Goal: Task Accomplishment & Management: Complete application form

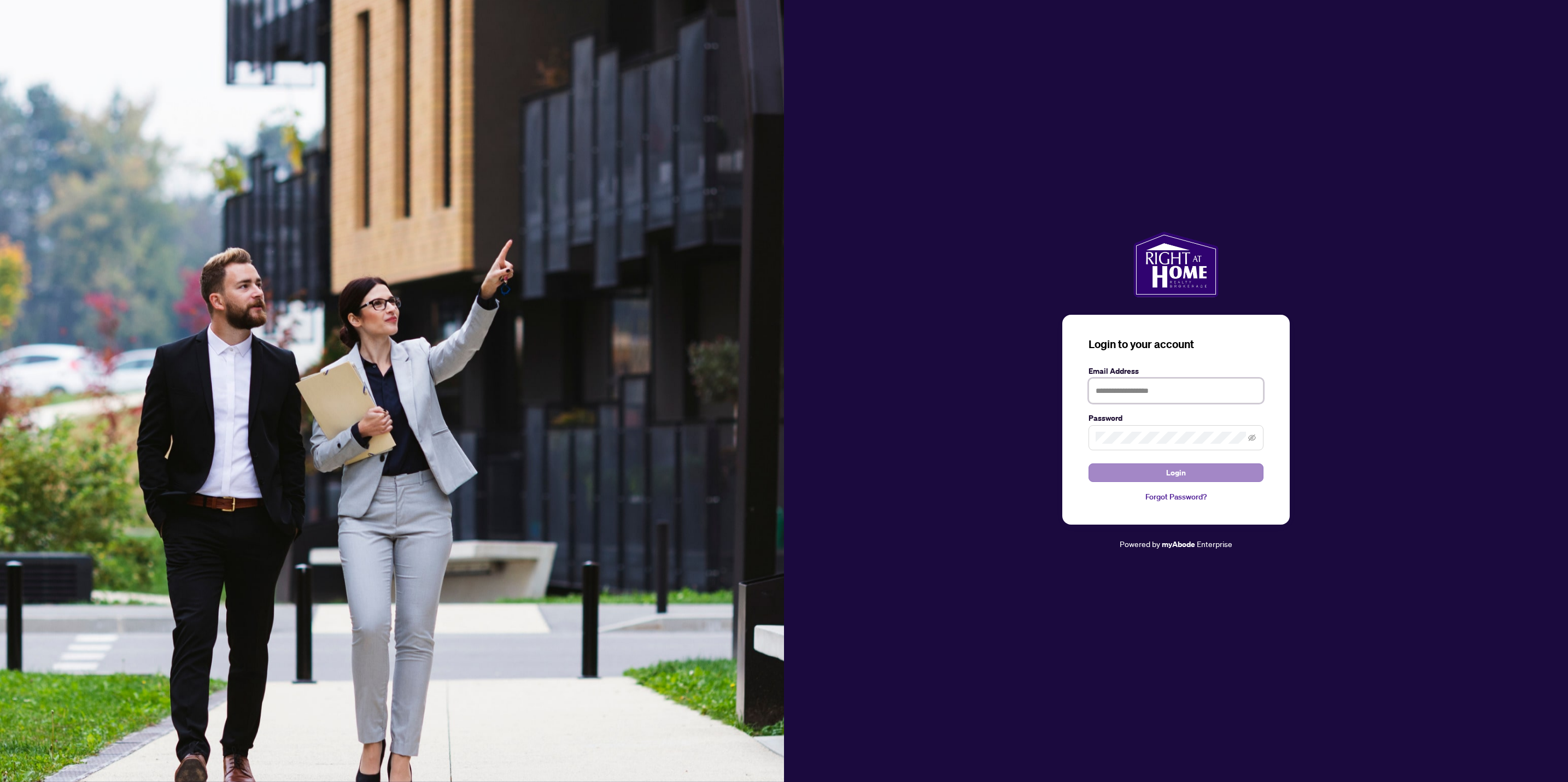
type input "**********"
click at [1144, 474] on button "Login" at bounding box center [1175, 472] width 175 height 19
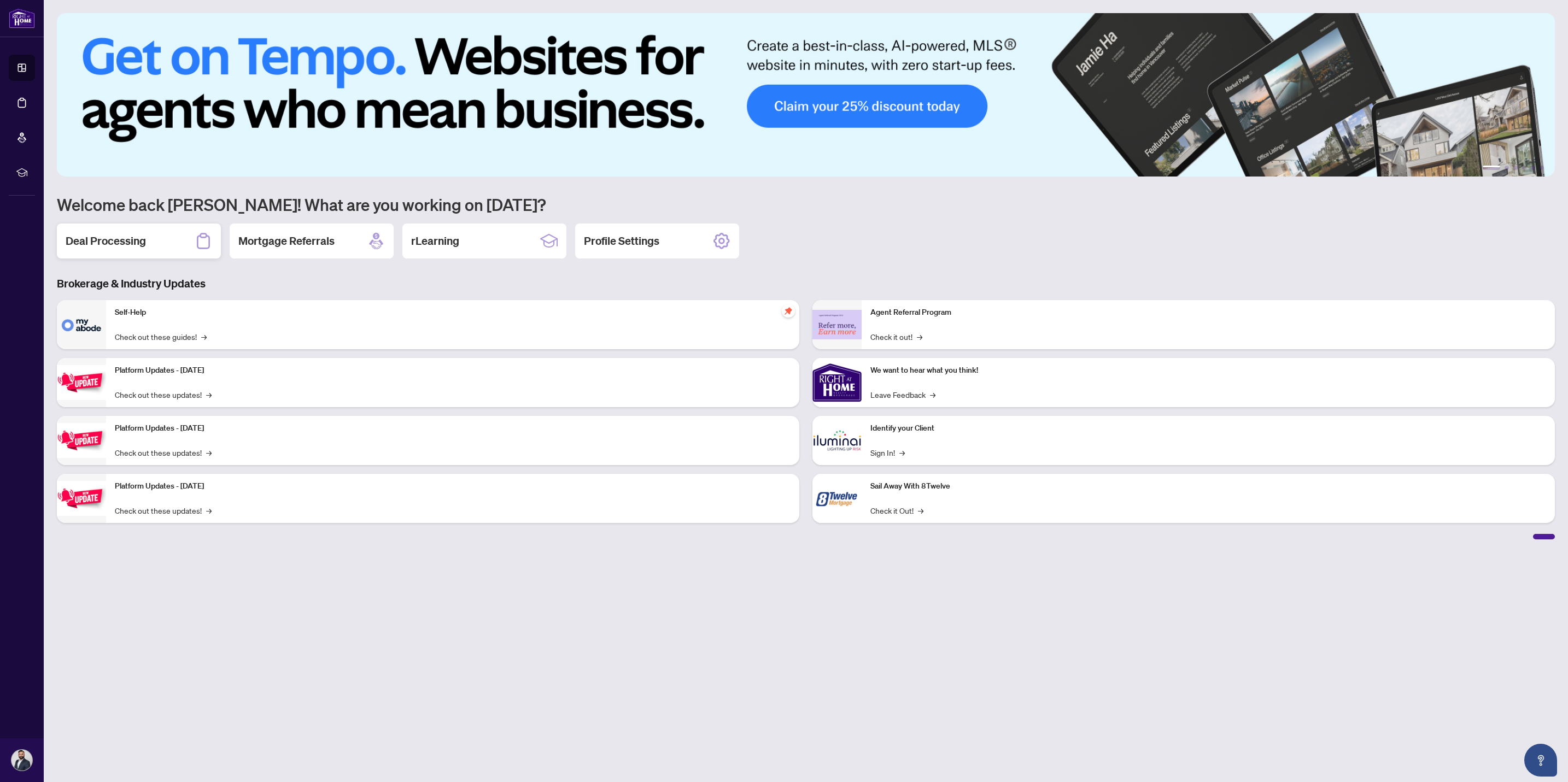
click at [132, 239] on h2 "Deal Processing" at bounding box center [106, 241] width 80 height 15
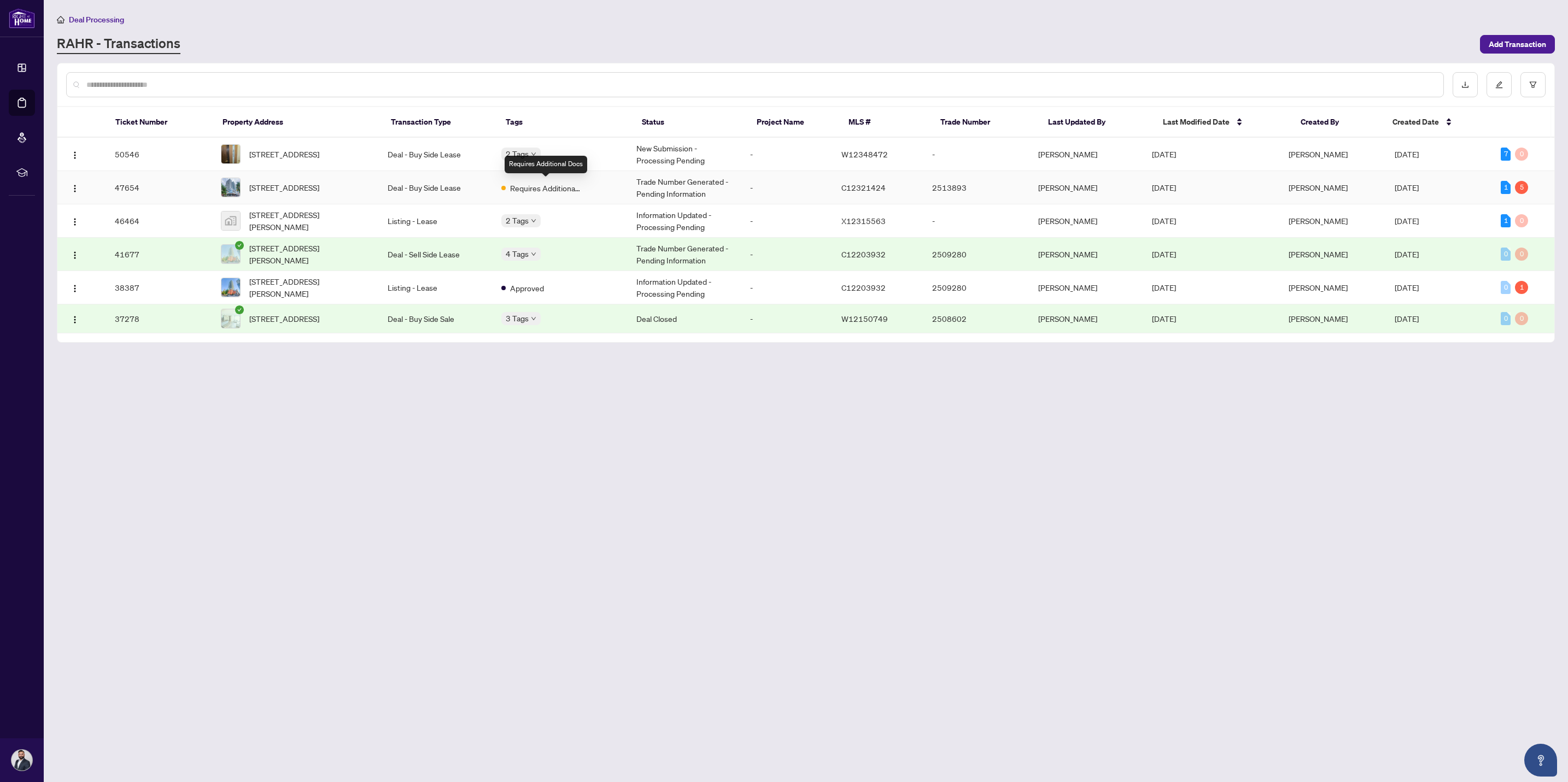
click at [551, 191] on span "Requires Additional Docs" at bounding box center [545, 187] width 71 height 12
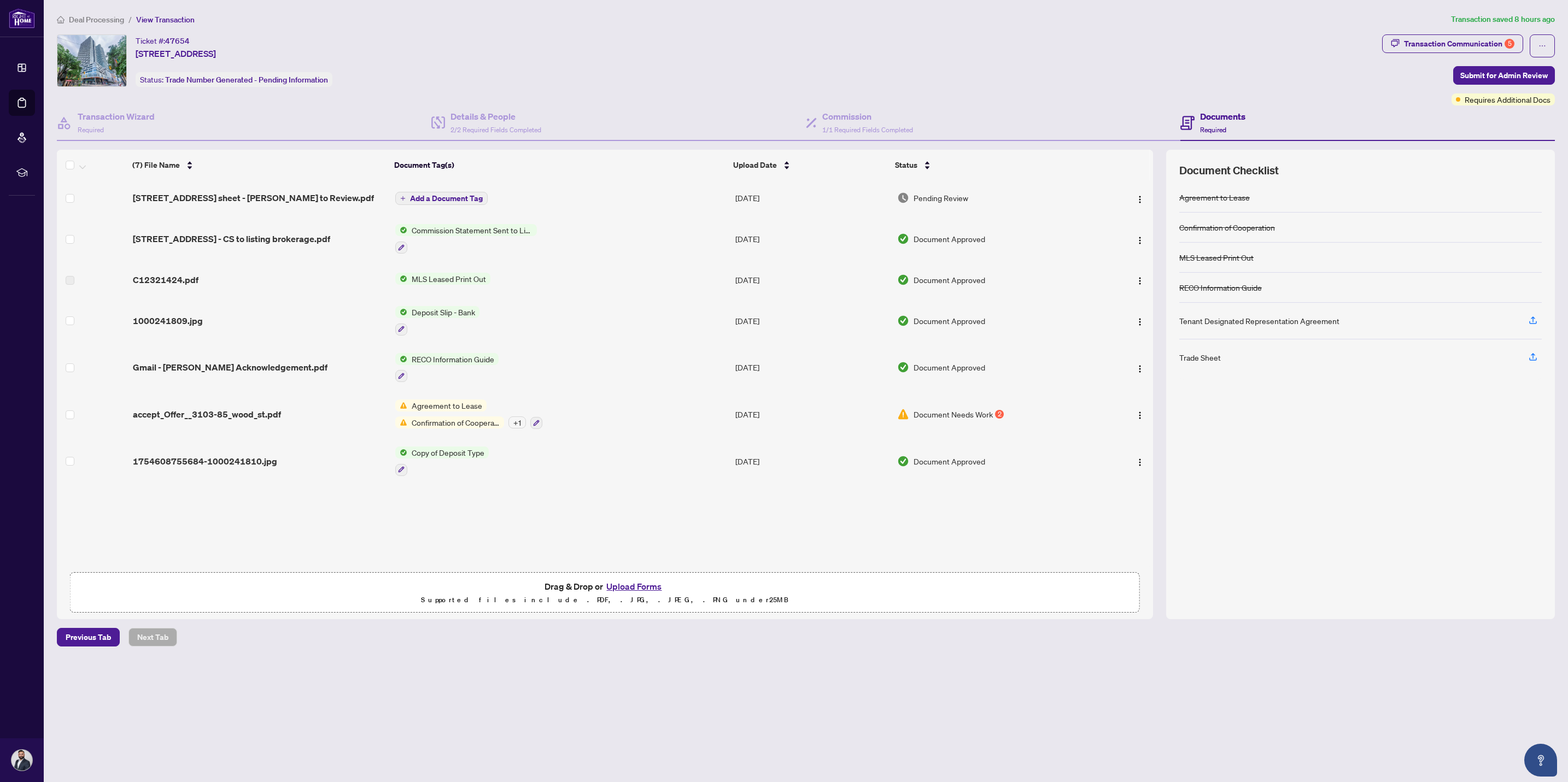
click at [951, 409] on span "Document Needs Work" at bounding box center [953, 414] width 80 height 12
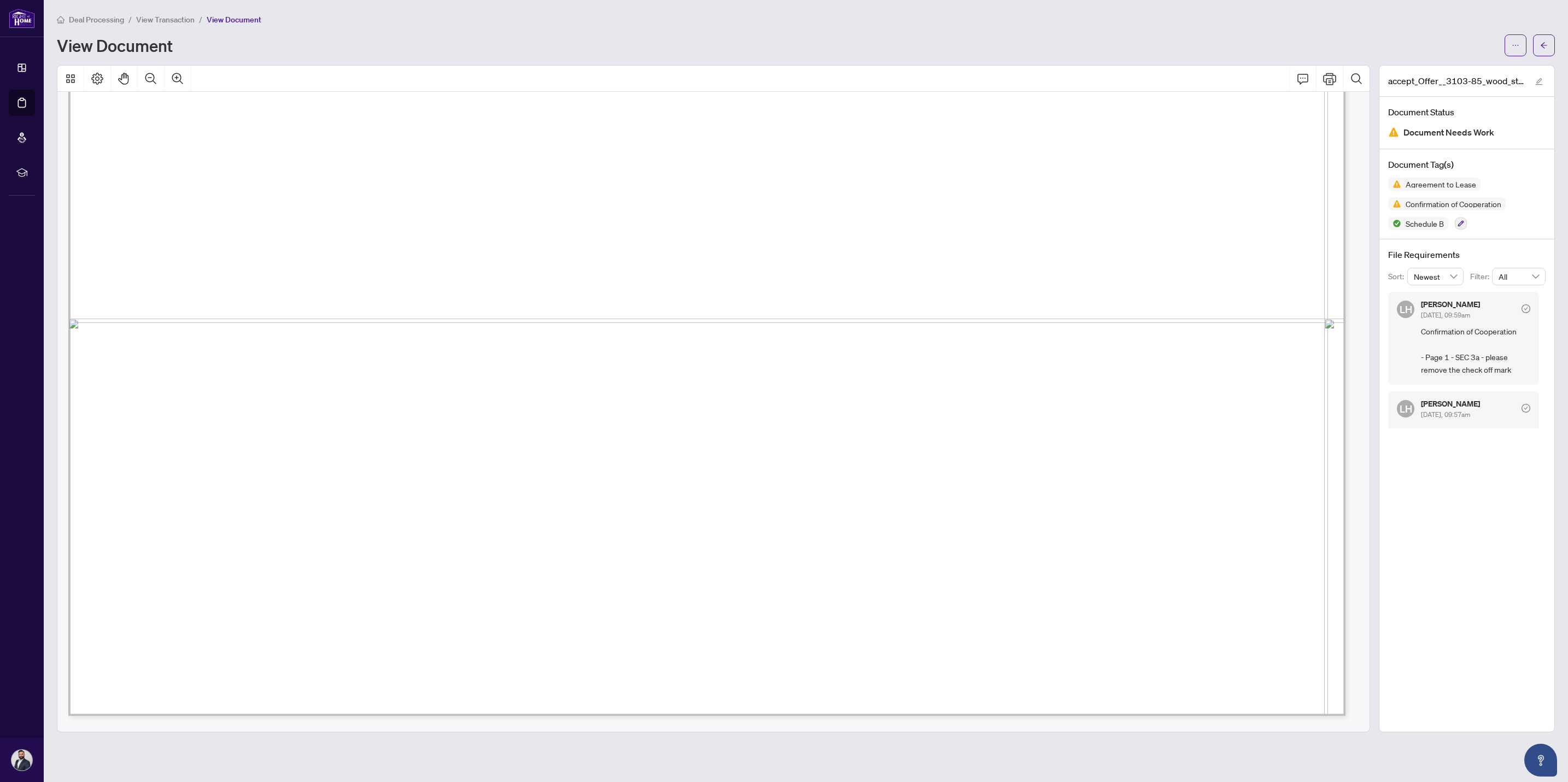
scroll to position [4674, 0]
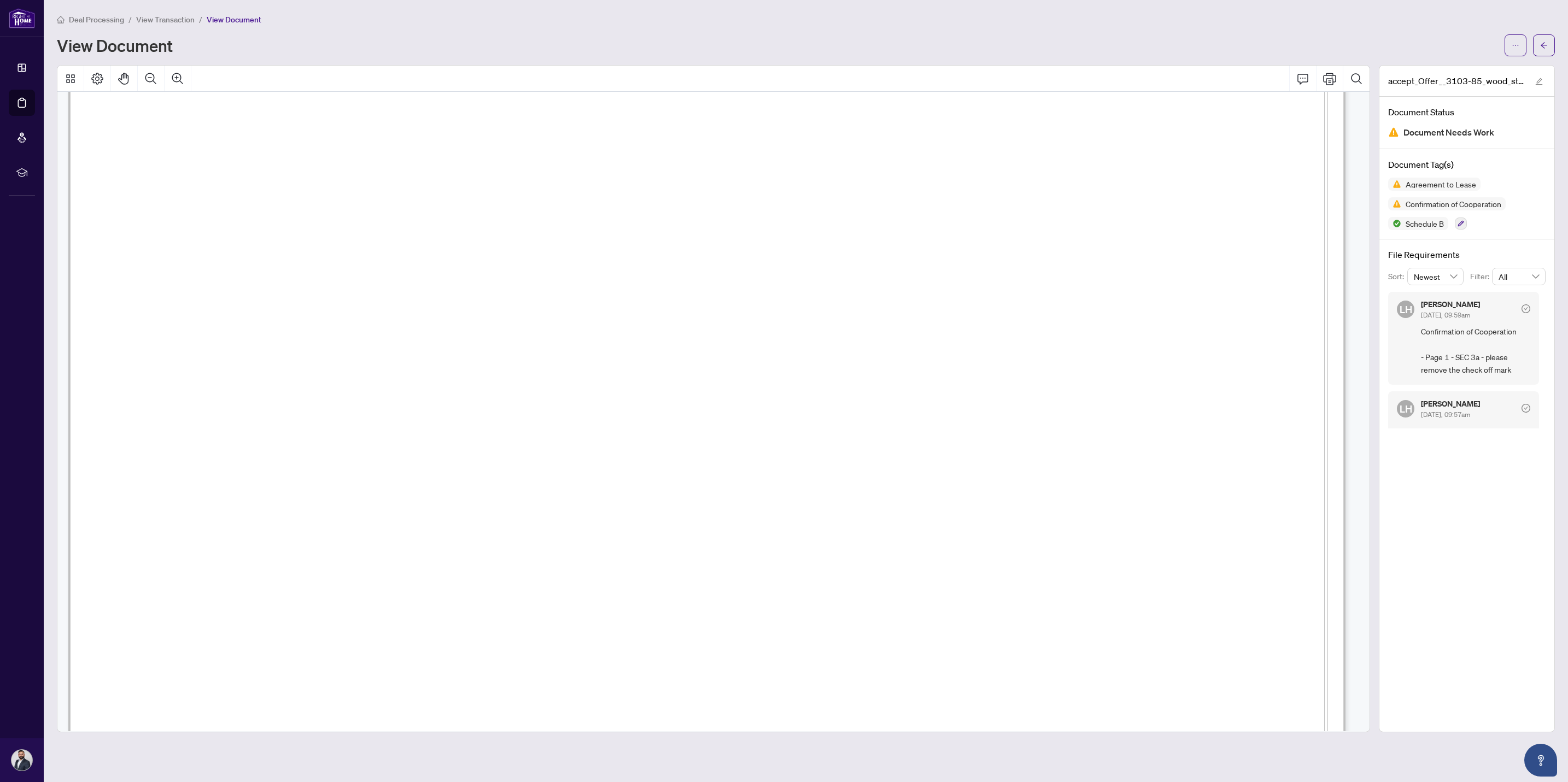
scroll to position [19088, 0]
click at [1432, 328] on span "Confirmation of Cooperation - Page 1 - SEC 3a - please remove the check off mark" at bounding box center [1475, 351] width 109 height 51
click at [1521, 309] on icon "check-circle" at bounding box center [1525, 308] width 9 height 9
click at [1468, 364] on span "Confirmation of Cooperation - Page 1 - SEC 3a - please remove the check off mark" at bounding box center [1475, 341] width 109 height 51
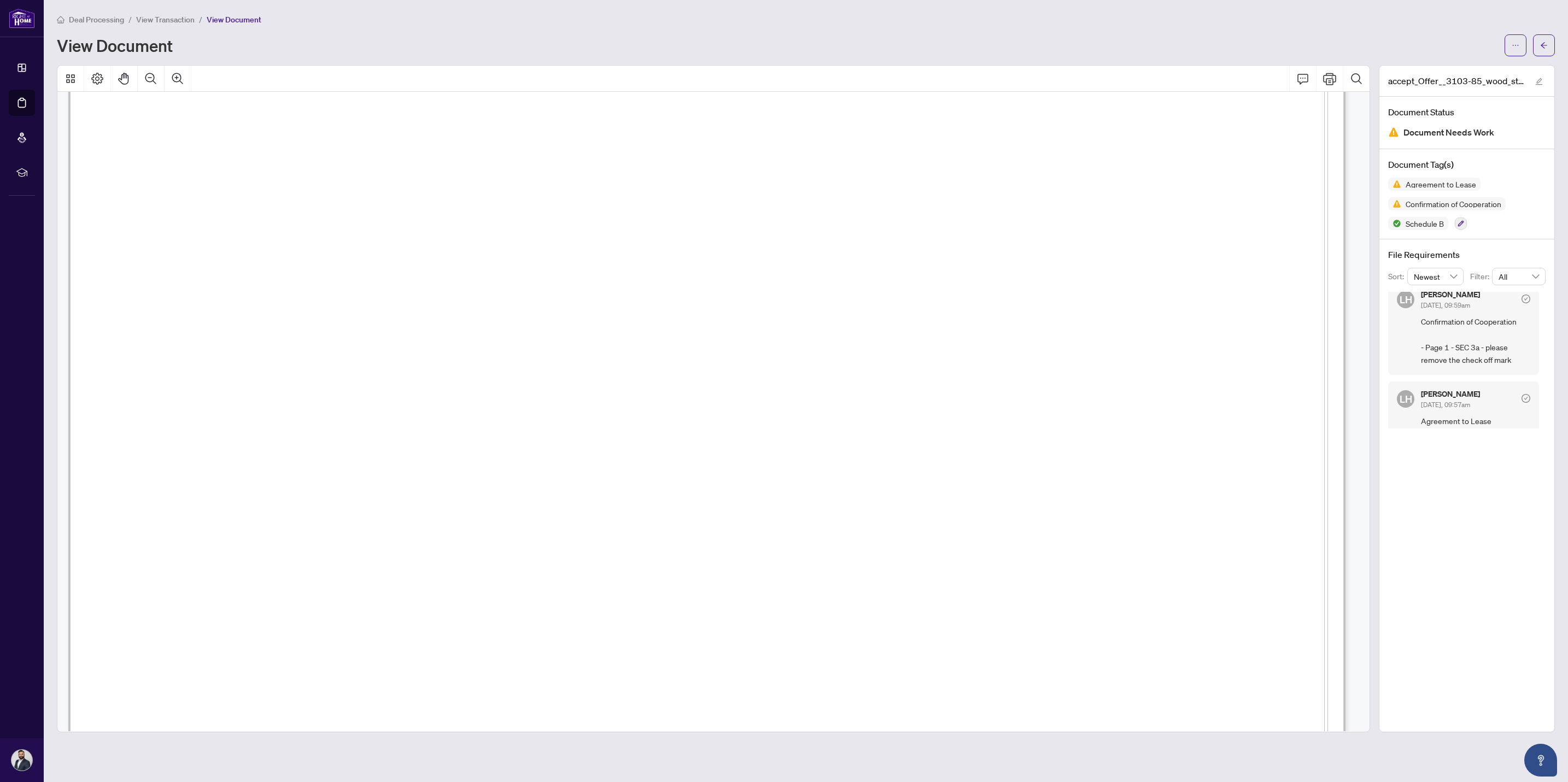
click at [1471, 346] on span "Confirmation of Cooperation - Page 1 - SEC 3a - please remove the check off mark" at bounding box center [1475, 341] width 109 height 51
drag, startPoint x: 1471, startPoint y: 346, endPoint x: 1459, endPoint y: 336, distance: 15.6
click at [1459, 336] on span "Confirmation of Cooperation - Page 1 - SEC 3a - please remove the check off mark" at bounding box center [1475, 341] width 109 height 51
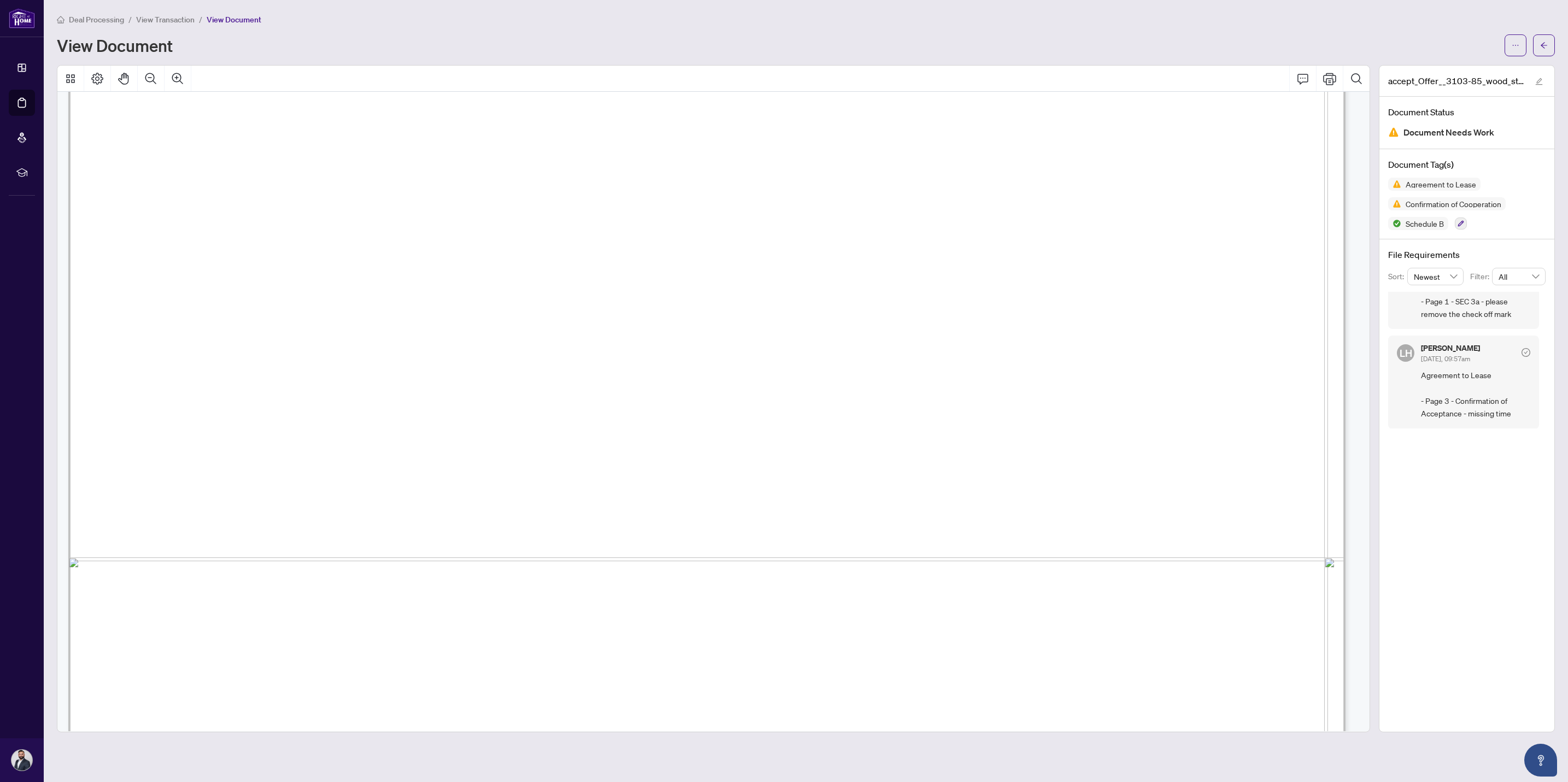
scroll to position [19416, 0]
click at [1542, 51] on span "button" at bounding box center [1543, 45] width 8 height 17
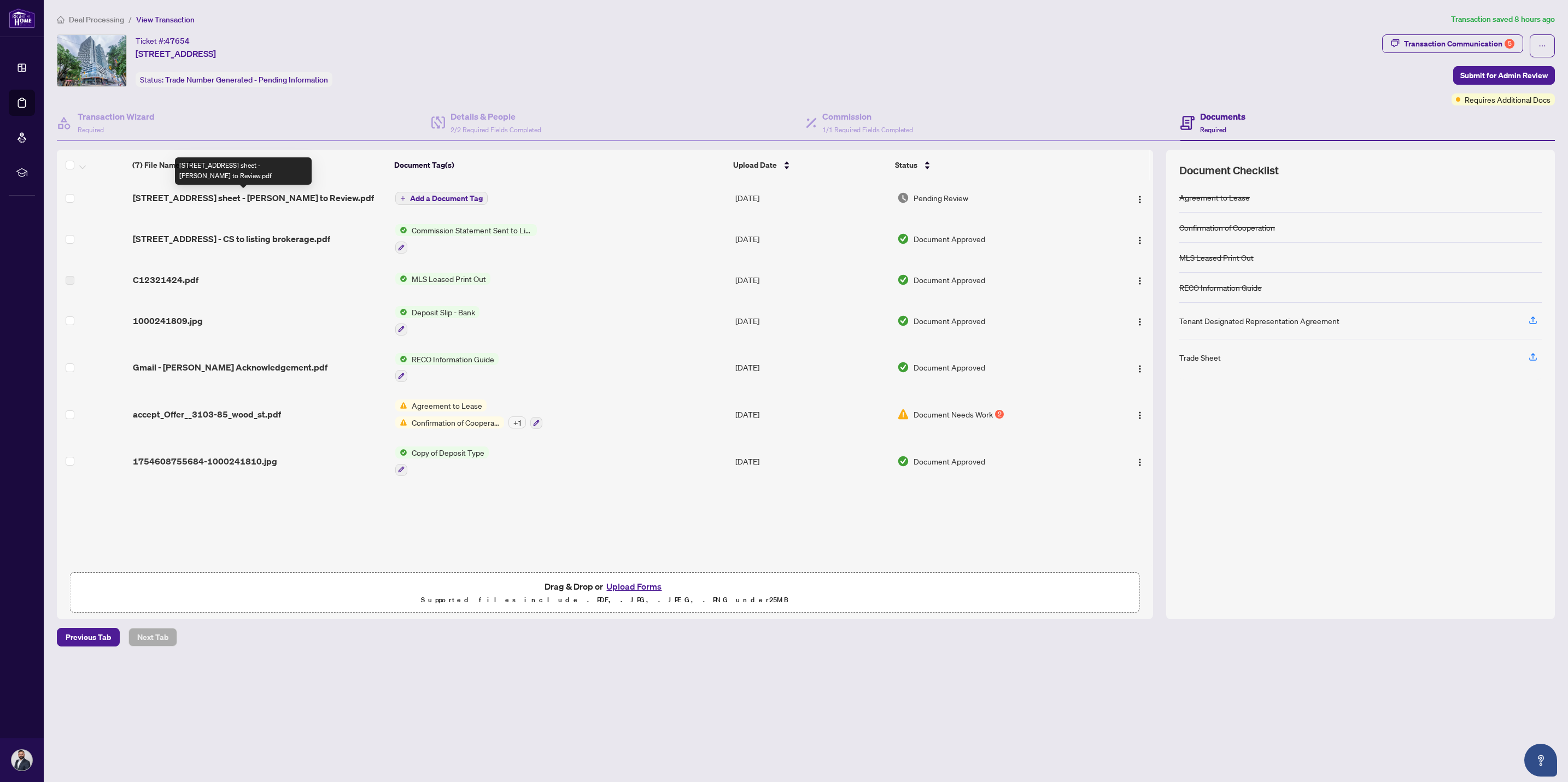
click at [291, 196] on span "[STREET_ADDRESS] sheet - [PERSON_NAME] to Review.pdf" at bounding box center [253, 198] width 241 height 13
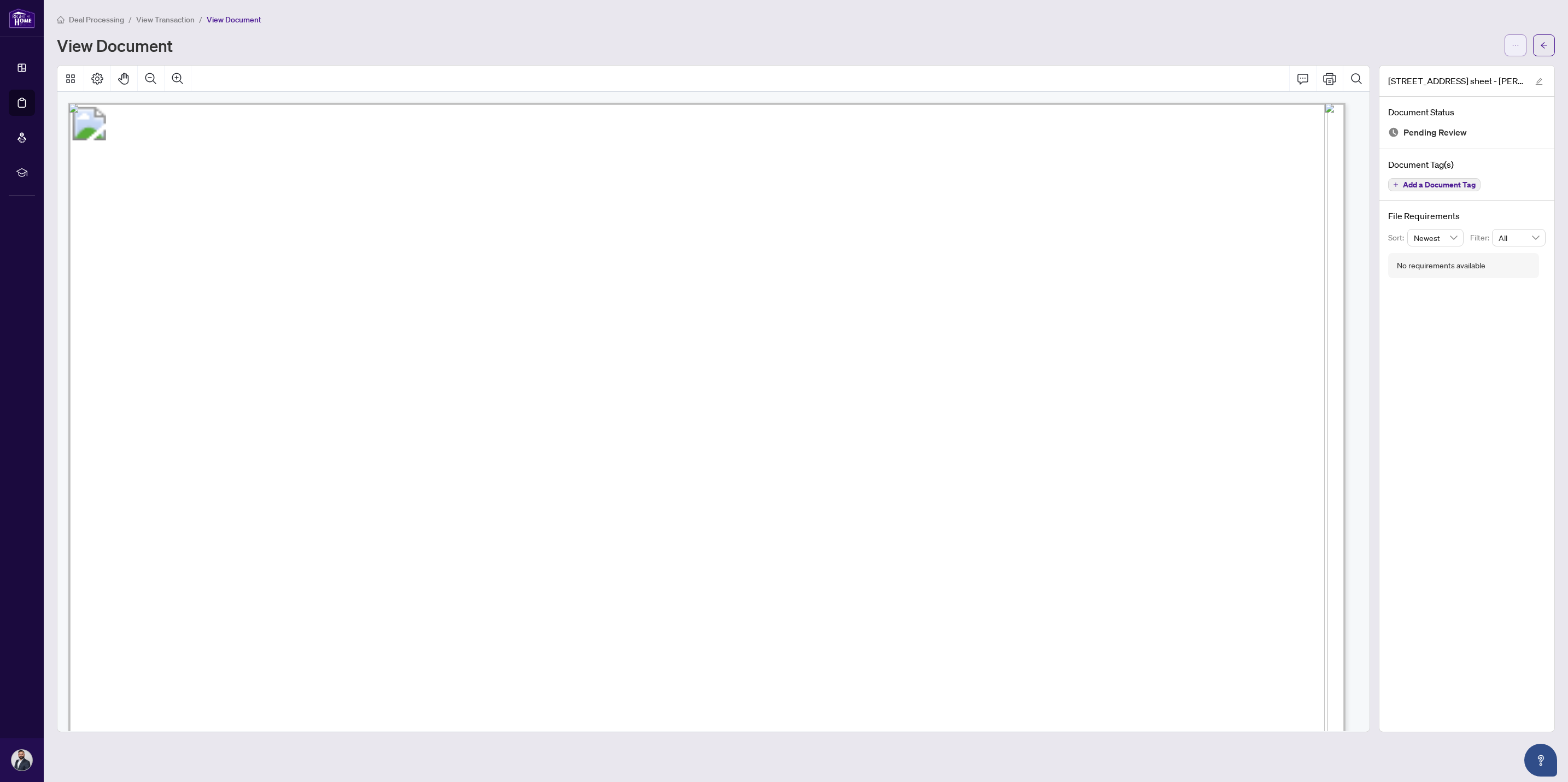
click at [1520, 55] on button "button" at bounding box center [1515, 46] width 22 height 22
click at [1482, 71] on span "Download" at bounding box center [1476, 68] width 83 height 12
click at [1549, 49] on button "button" at bounding box center [1544, 46] width 22 height 22
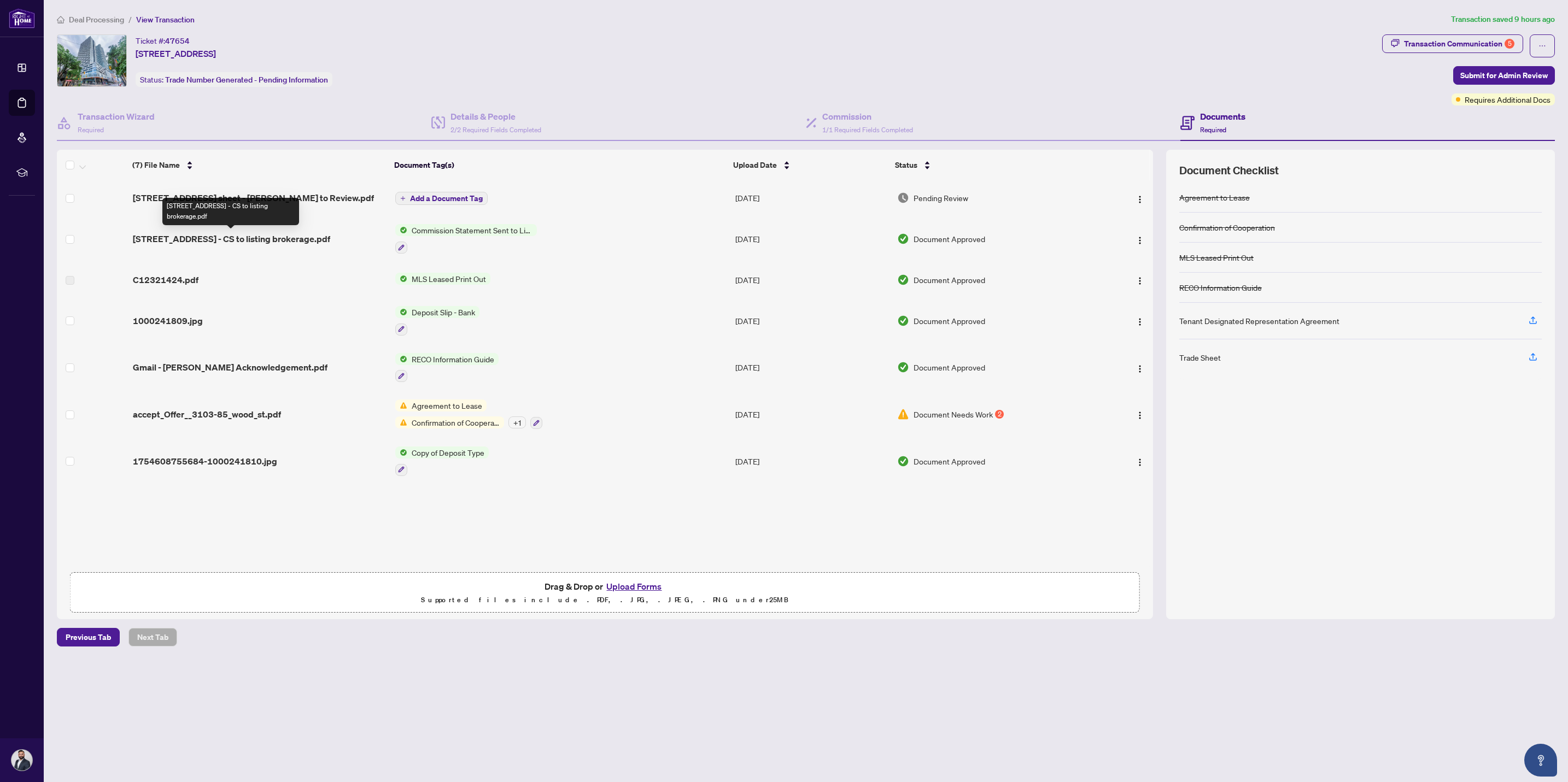
click at [294, 243] on span "[STREET_ADDRESS] - CS to listing brokerage.pdf" at bounding box center [231, 239] width 197 height 13
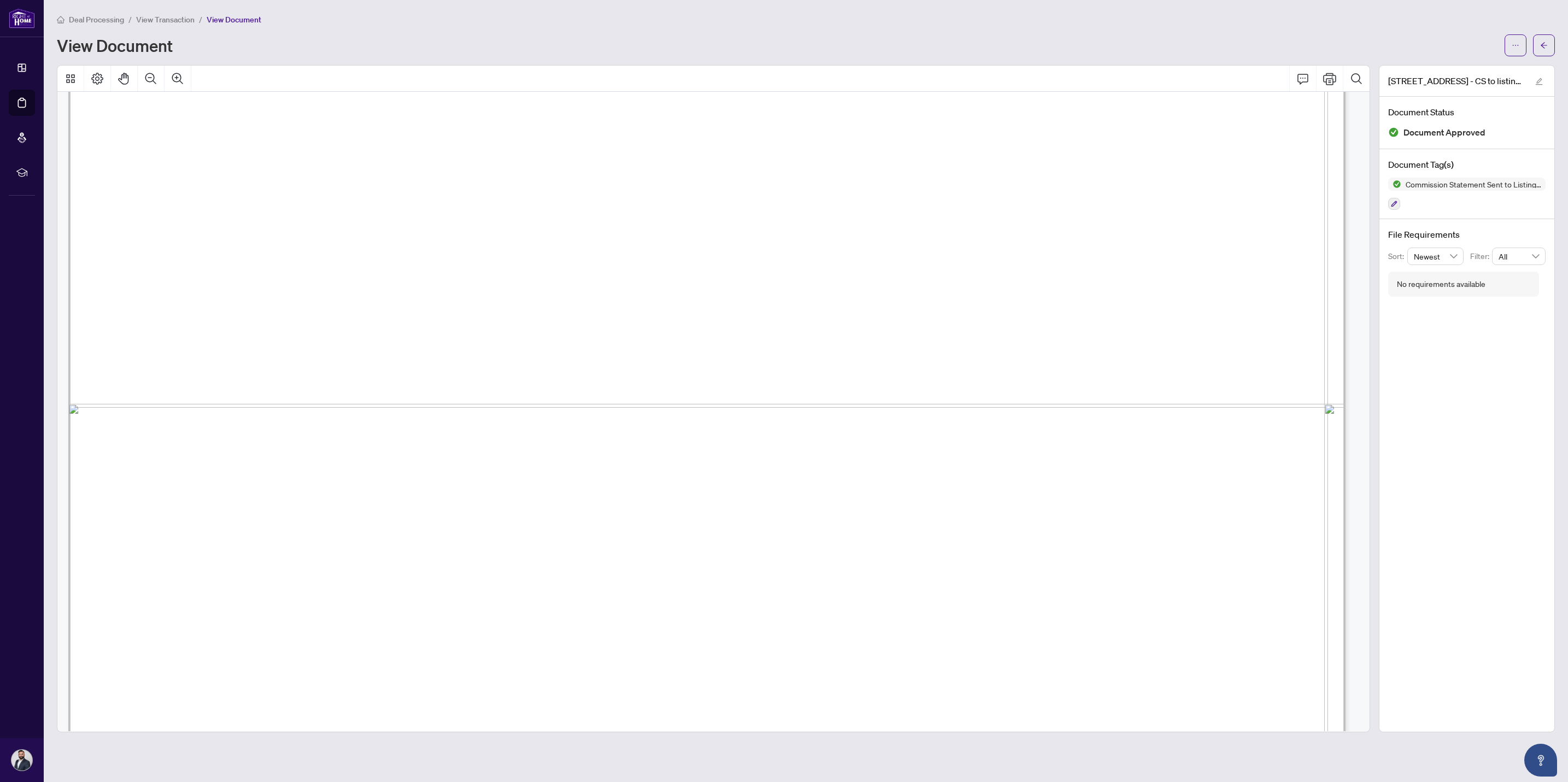
scroll to position [984, 0]
click at [1548, 48] on button "button" at bounding box center [1544, 46] width 22 height 22
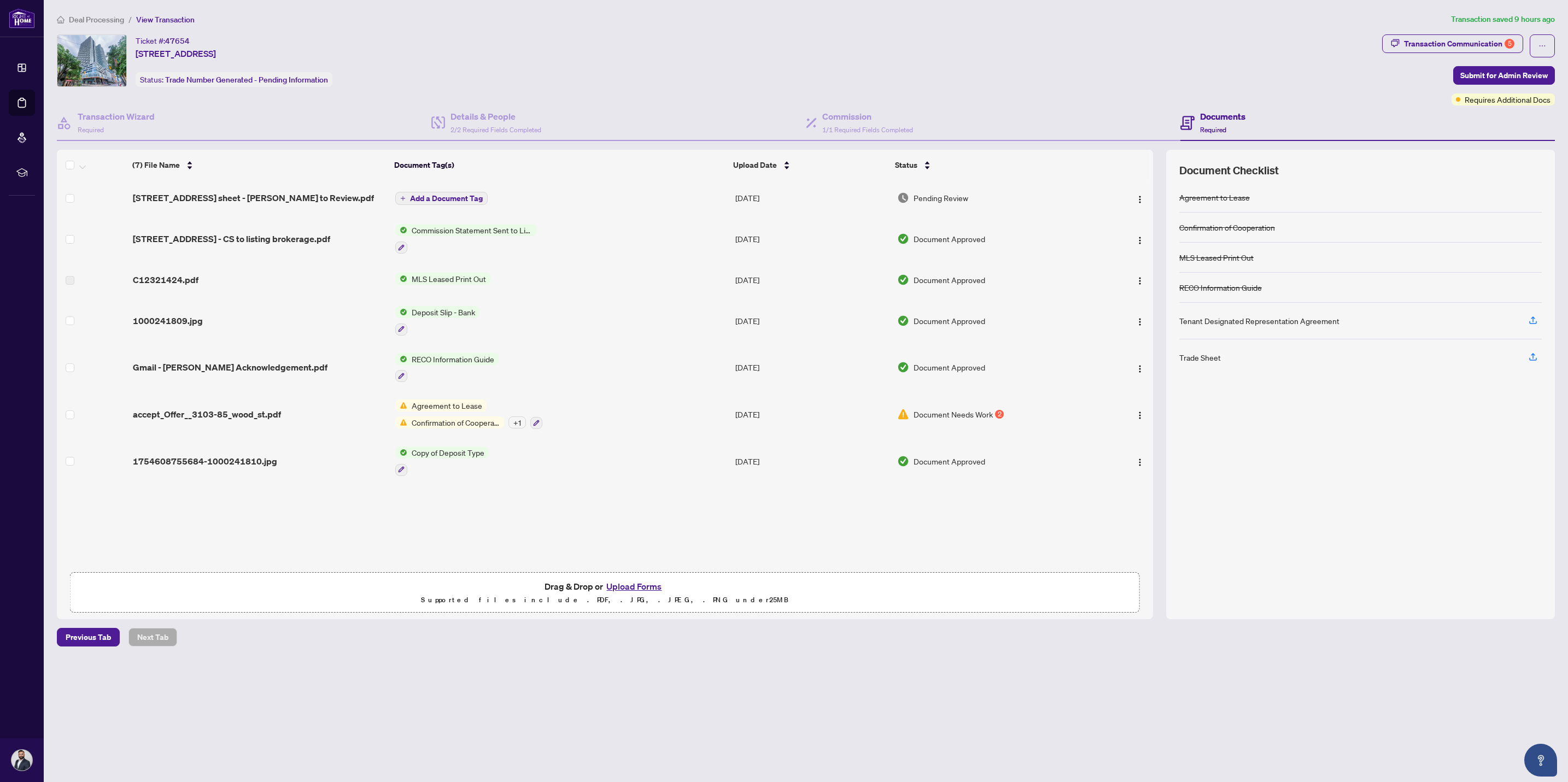
click at [643, 589] on button "Upload Forms" at bounding box center [633, 586] width 62 height 15
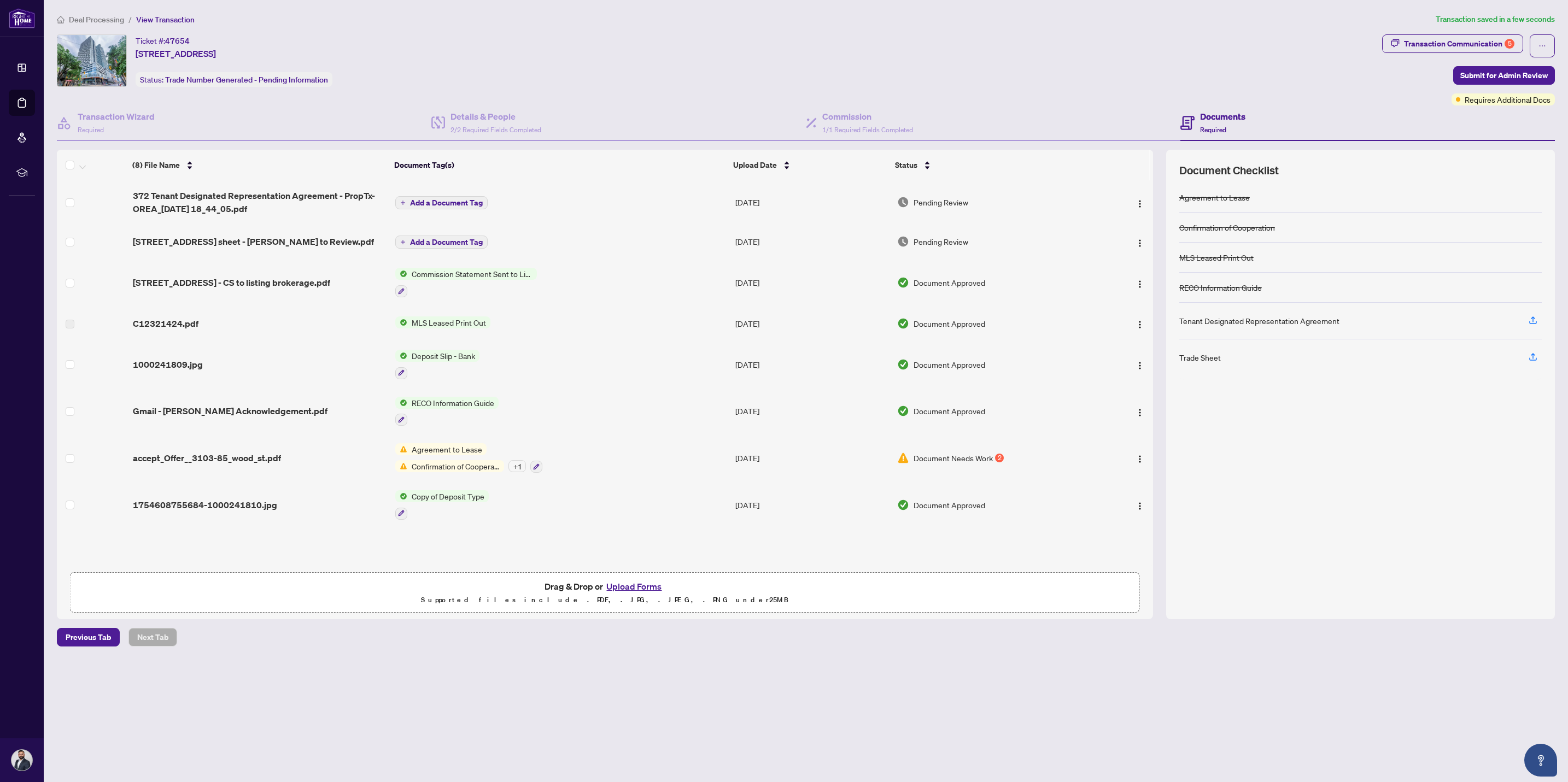
click at [423, 204] on span "Add a Document Tag" at bounding box center [446, 203] width 73 height 8
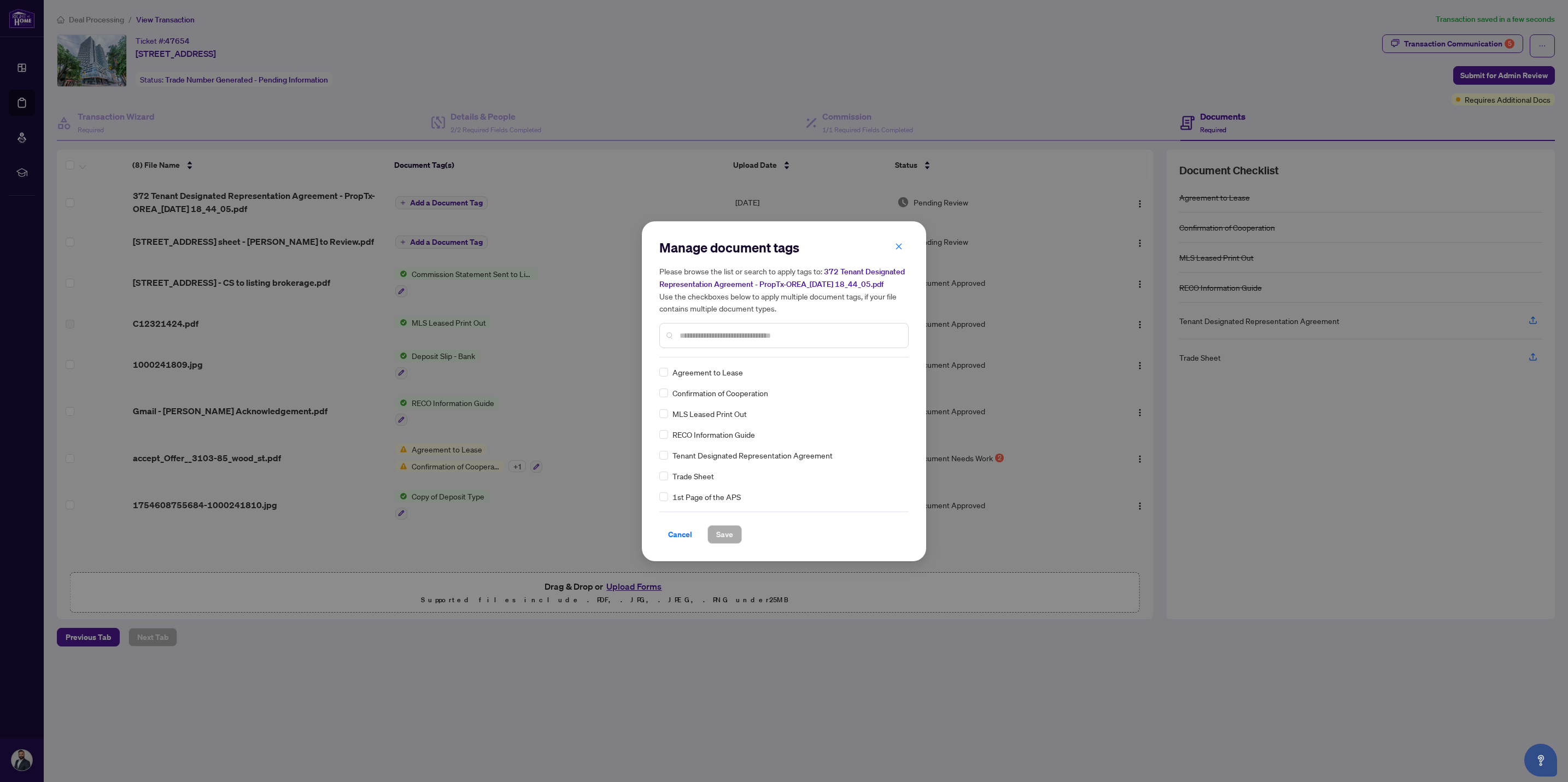
click at [772, 455] on span "Tenant Designated Representation Agreement" at bounding box center [752, 455] width 160 height 12
click at [714, 528] on button "Save" at bounding box center [725, 534] width 35 height 19
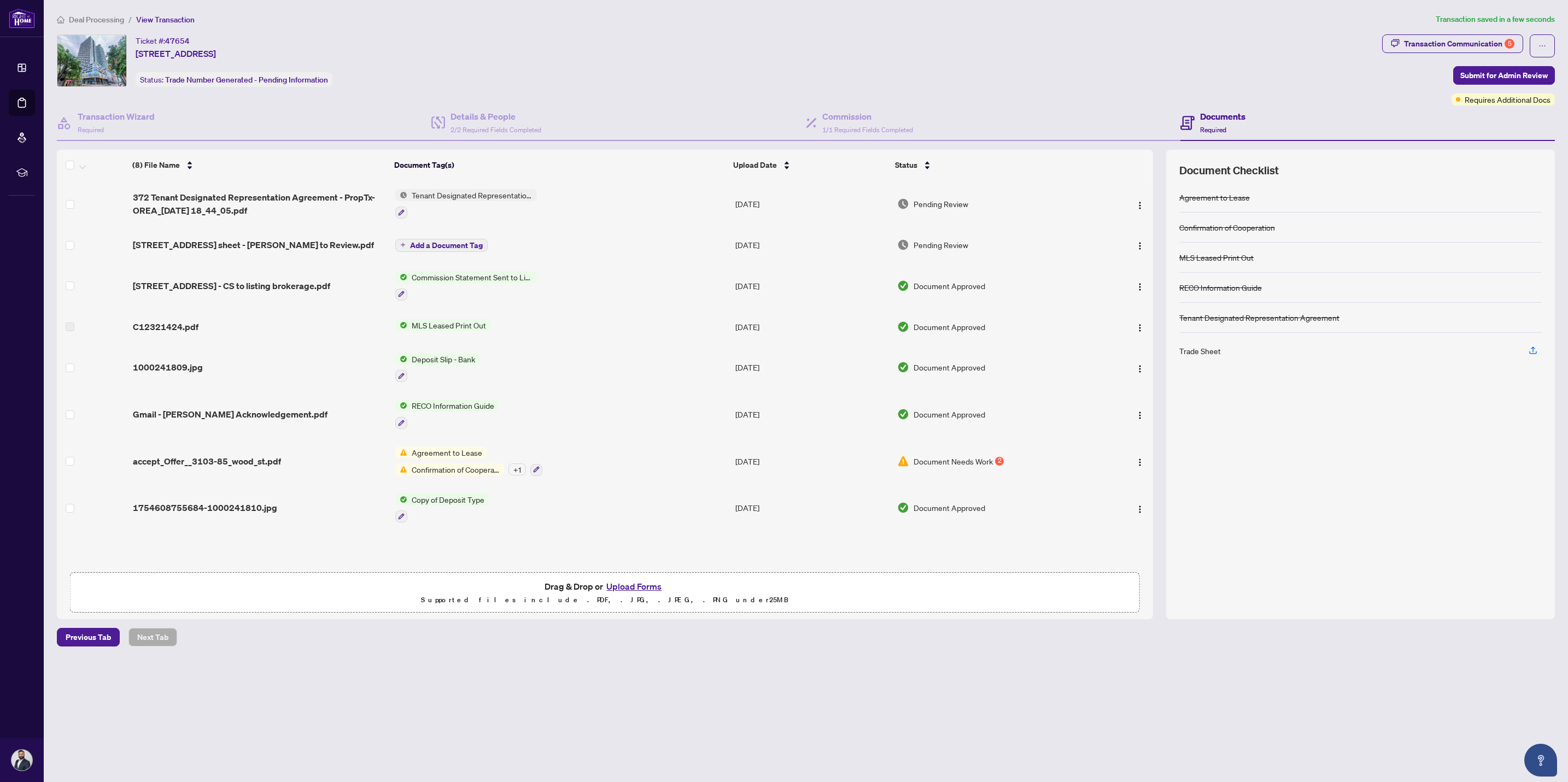
click at [649, 584] on button "Upload Forms" at bounding box center [633, 586] width 62 height 15
click at [632, 589] on button "Upload Forms" at bounding box center [633, 586] width 62 height 15
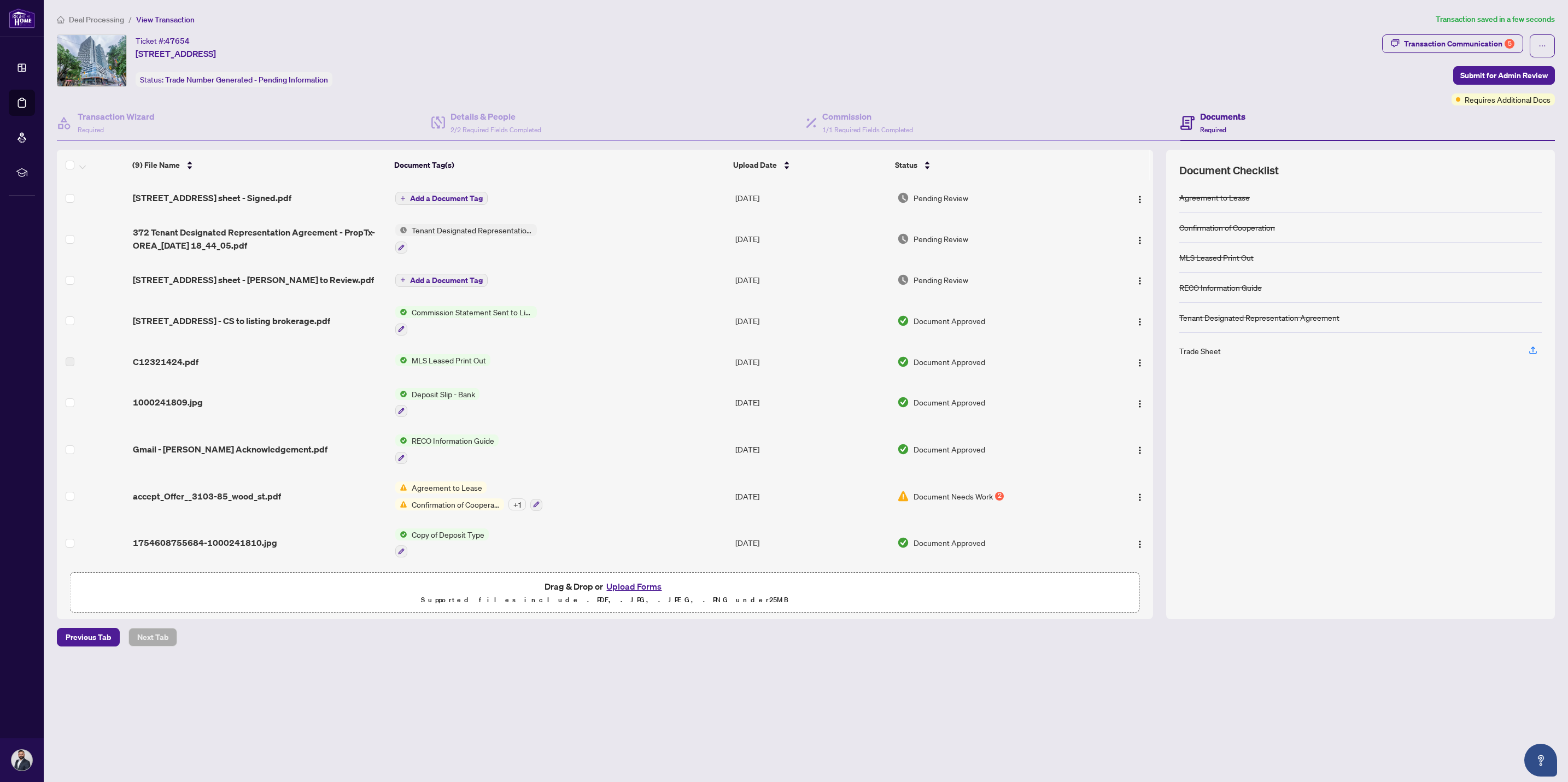
click at [429, 202] on span "Add a Document Tag" at bounding box center [446, 198] width 73 height 8
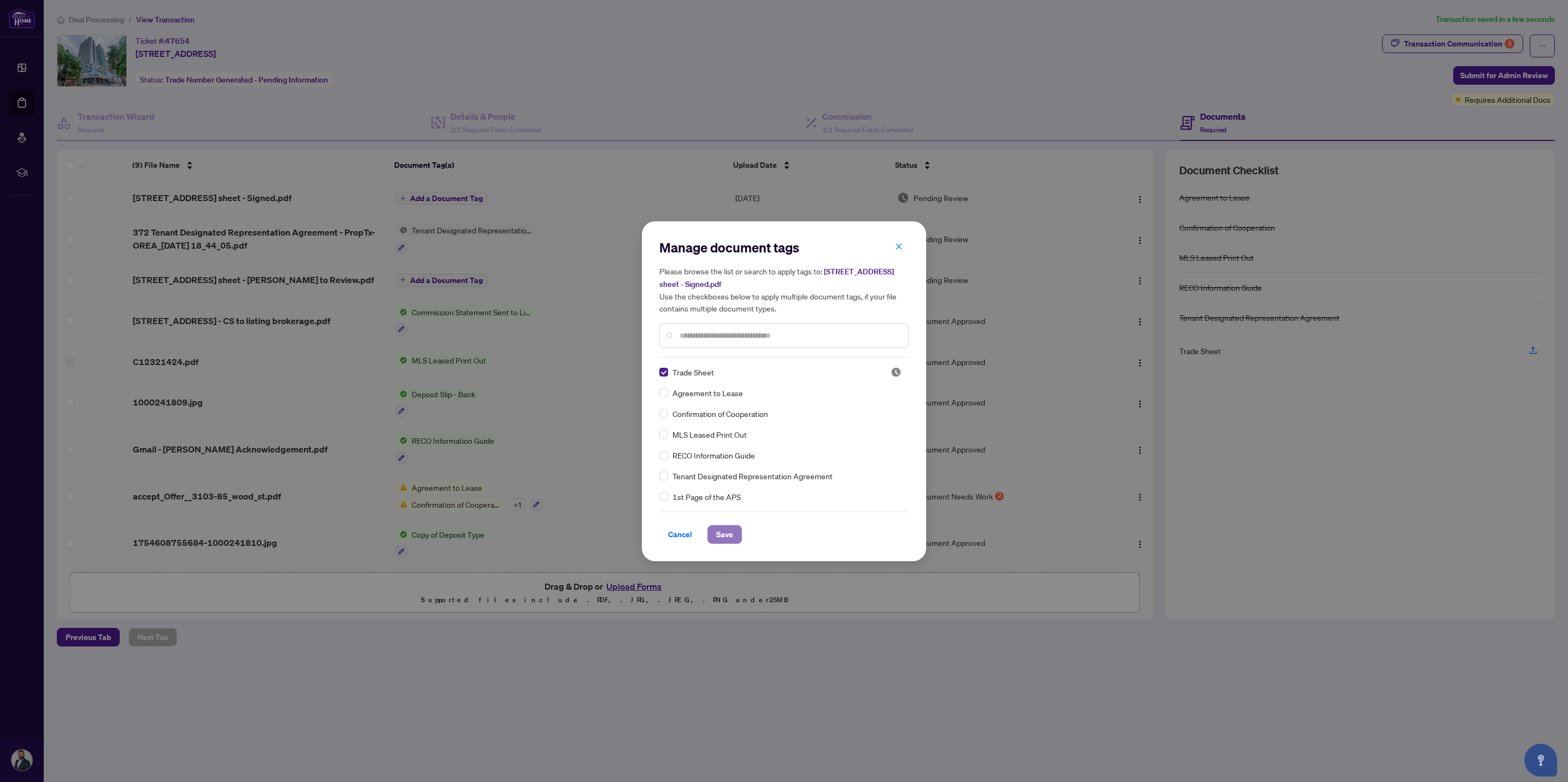
click at [712, 526] on button "Save" at bounding box center [725, 534] width 35 height 19
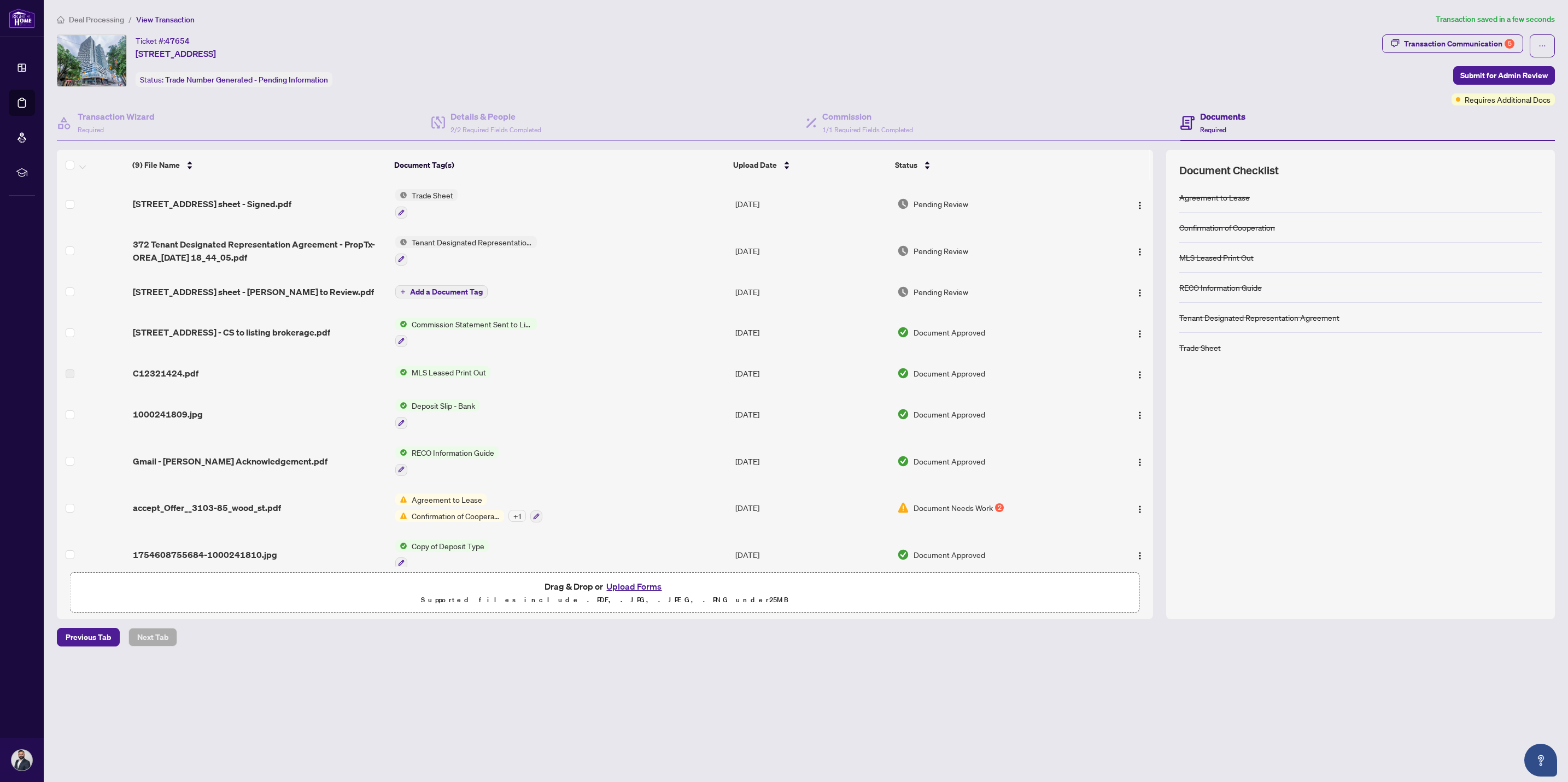
scroll to position [14, 0]
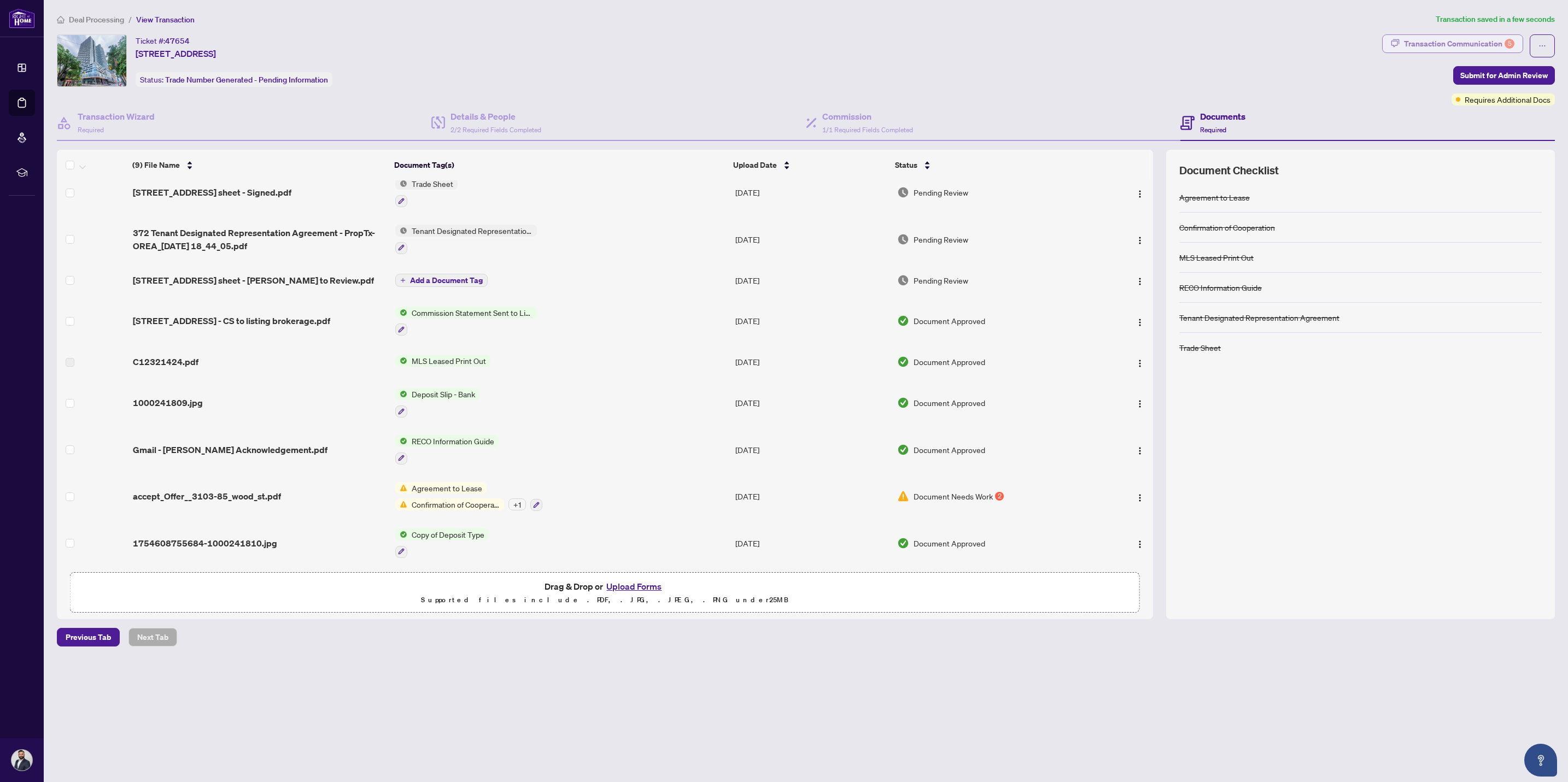
click at [1416, 45] on div "Transaction Communication 5" at bounding box center [1459, 44] width 111 height 17
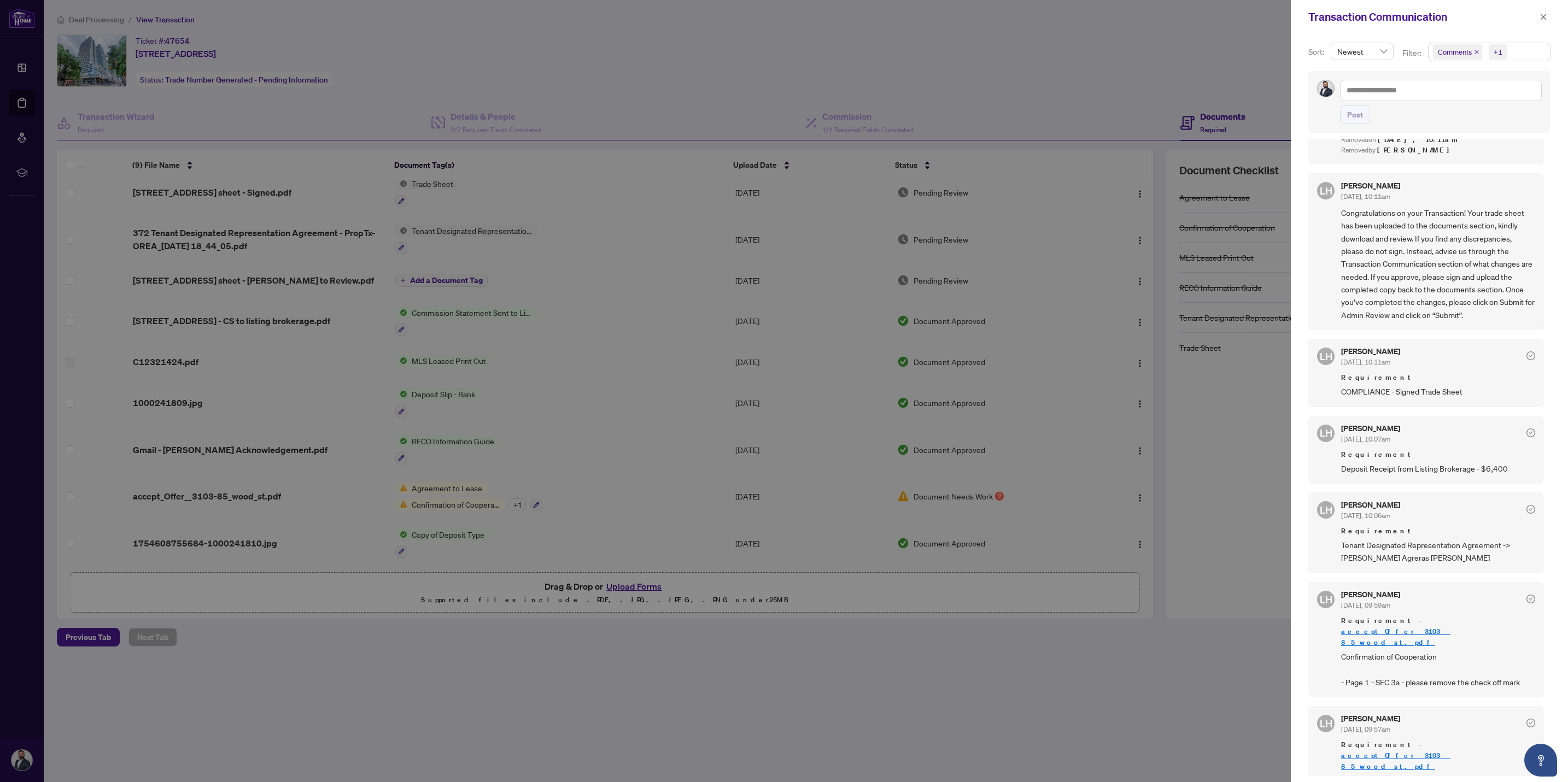
scroll to position [4, 0]
click at [873, 753] on div at bounding box center [784, 391] width 1568 height 782
click at [626, 584] on div at bounding box center [784, 391] width 1568 height 782
click at [1538, 17] on button "button" at bounding box center [1543, 17] width 15 height 13
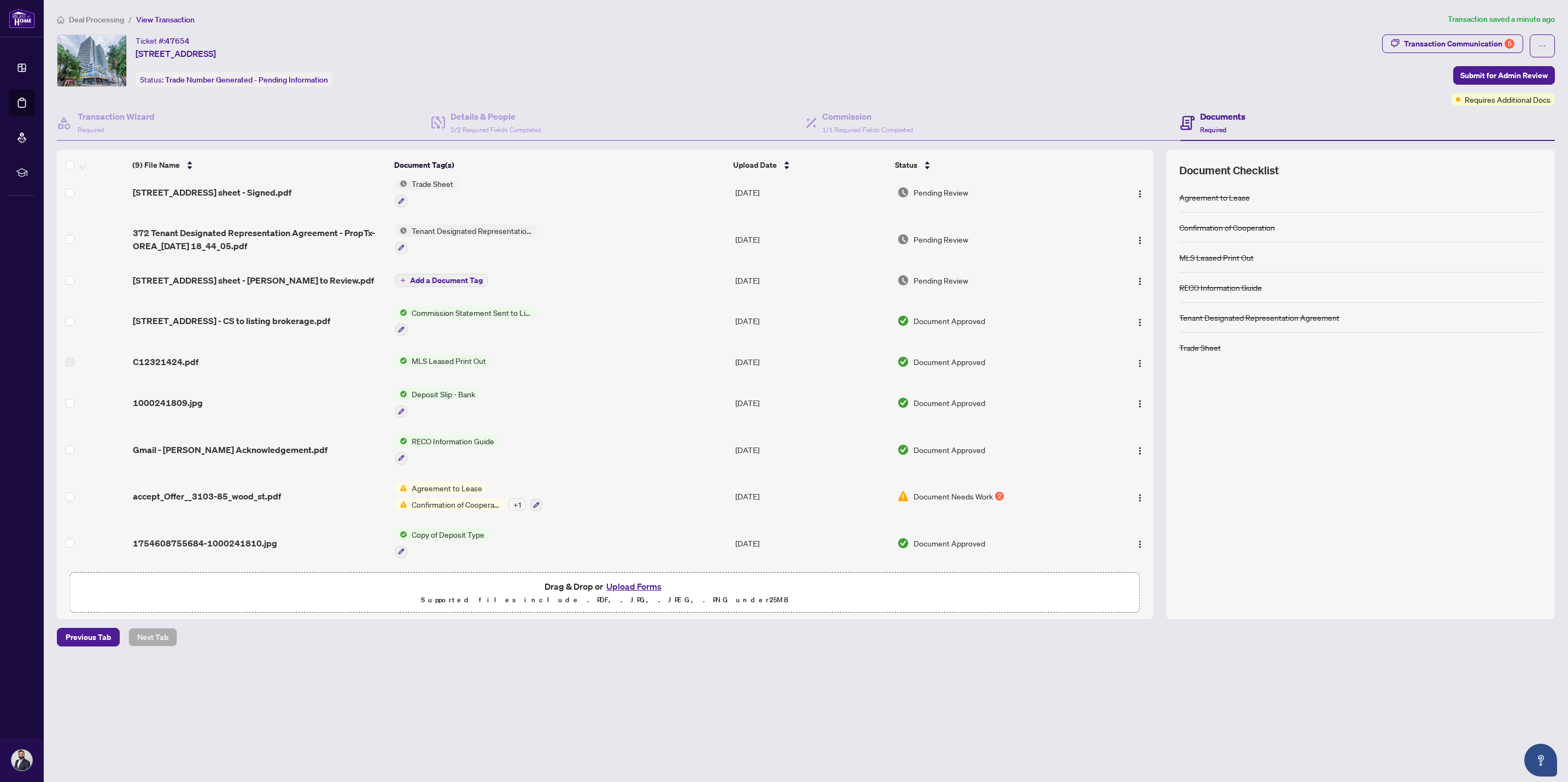
click at [646, 583] on button "Upload Forms" at bounding box center [633, 586] width 62 height 15
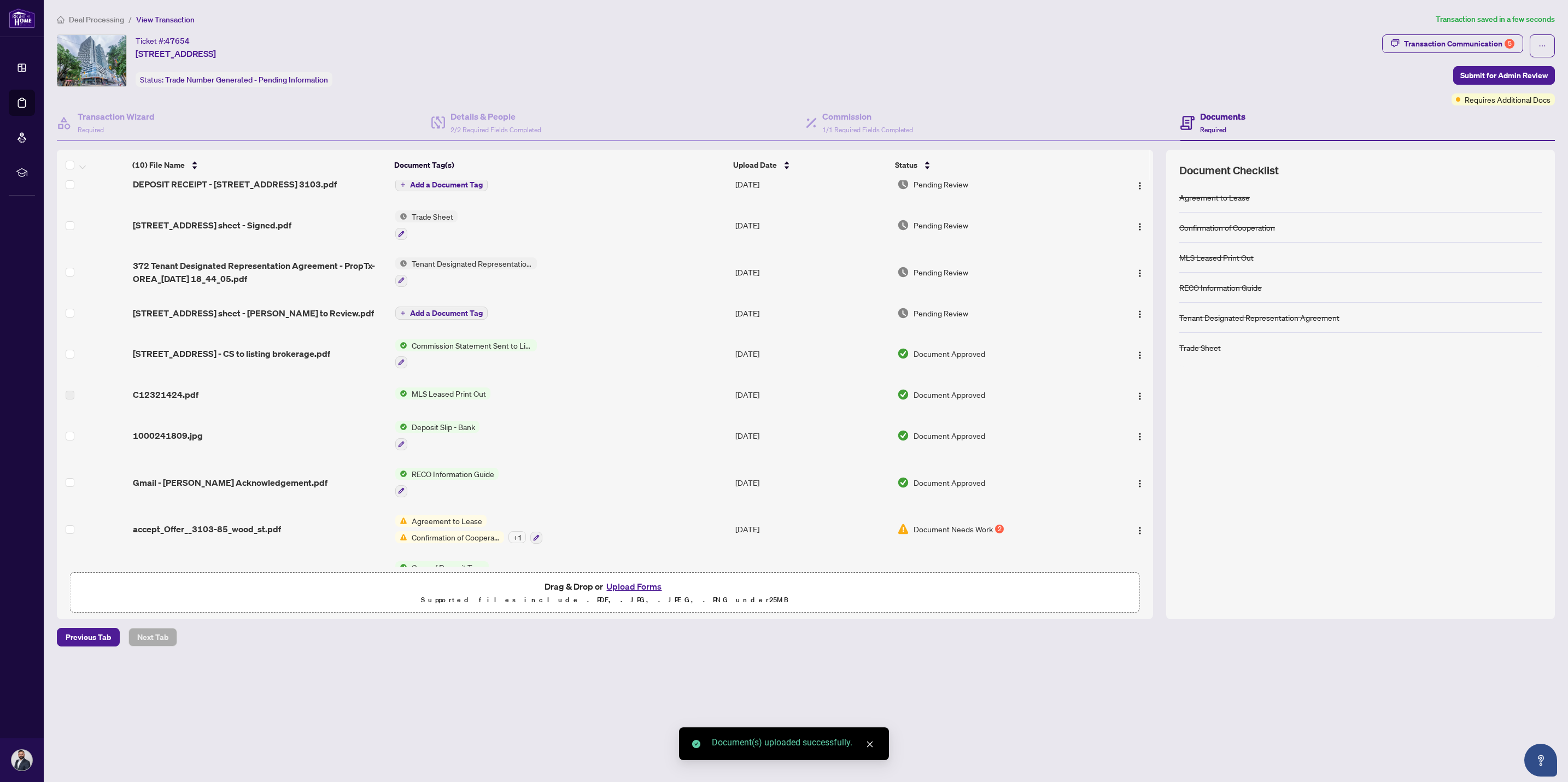
click at [441, 181] on span "Add a Document Tag" at bounding box center [446, 185] width 73 height 8
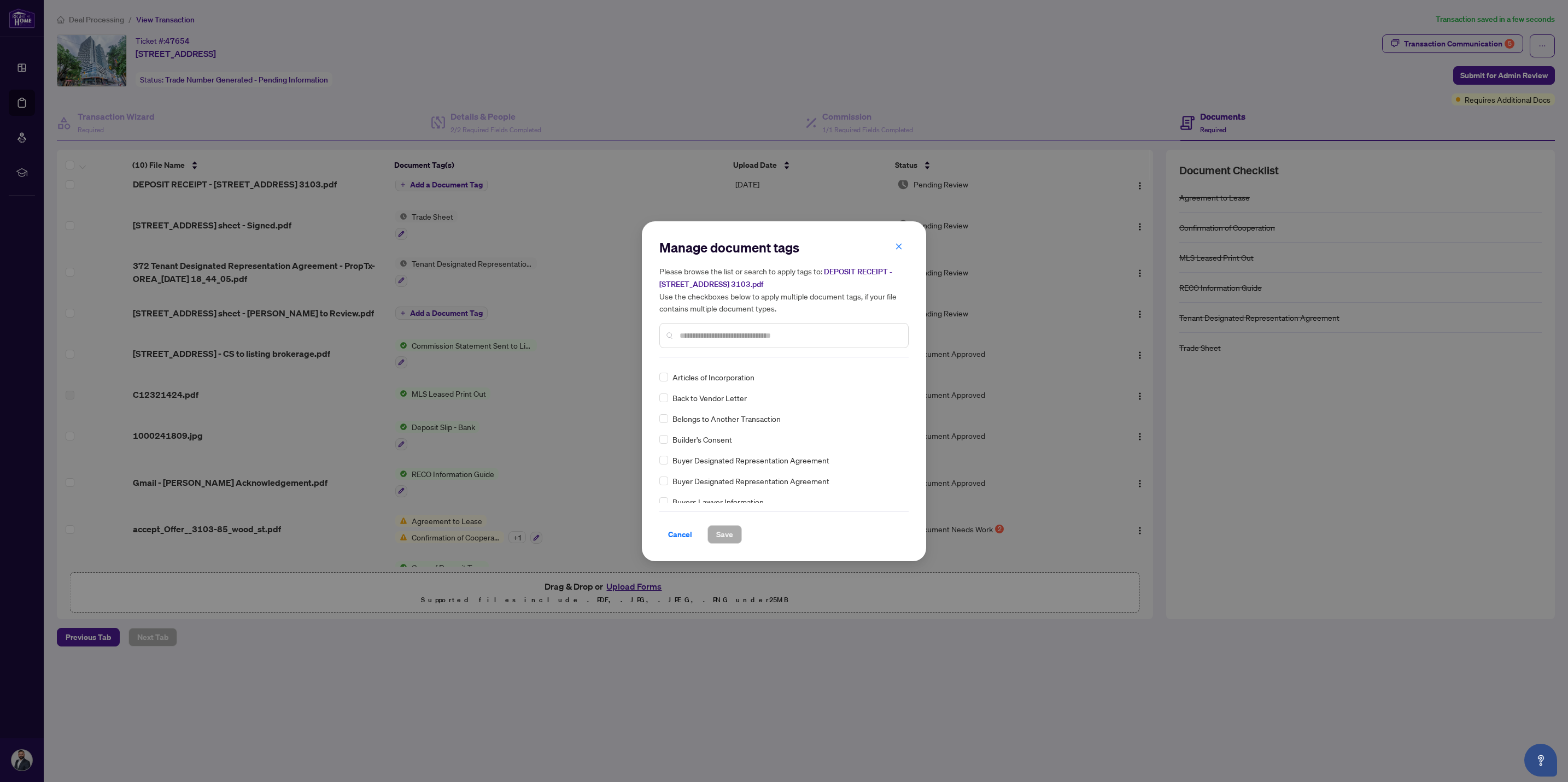
scroll to position [246, 0]
click at [702, 333] on input "text" at bounding box center [790, 335] width 220 height 12
type input "*******"
click at [728, 539] on span "Save" at bounding box center [725, 534] width 17 height 17
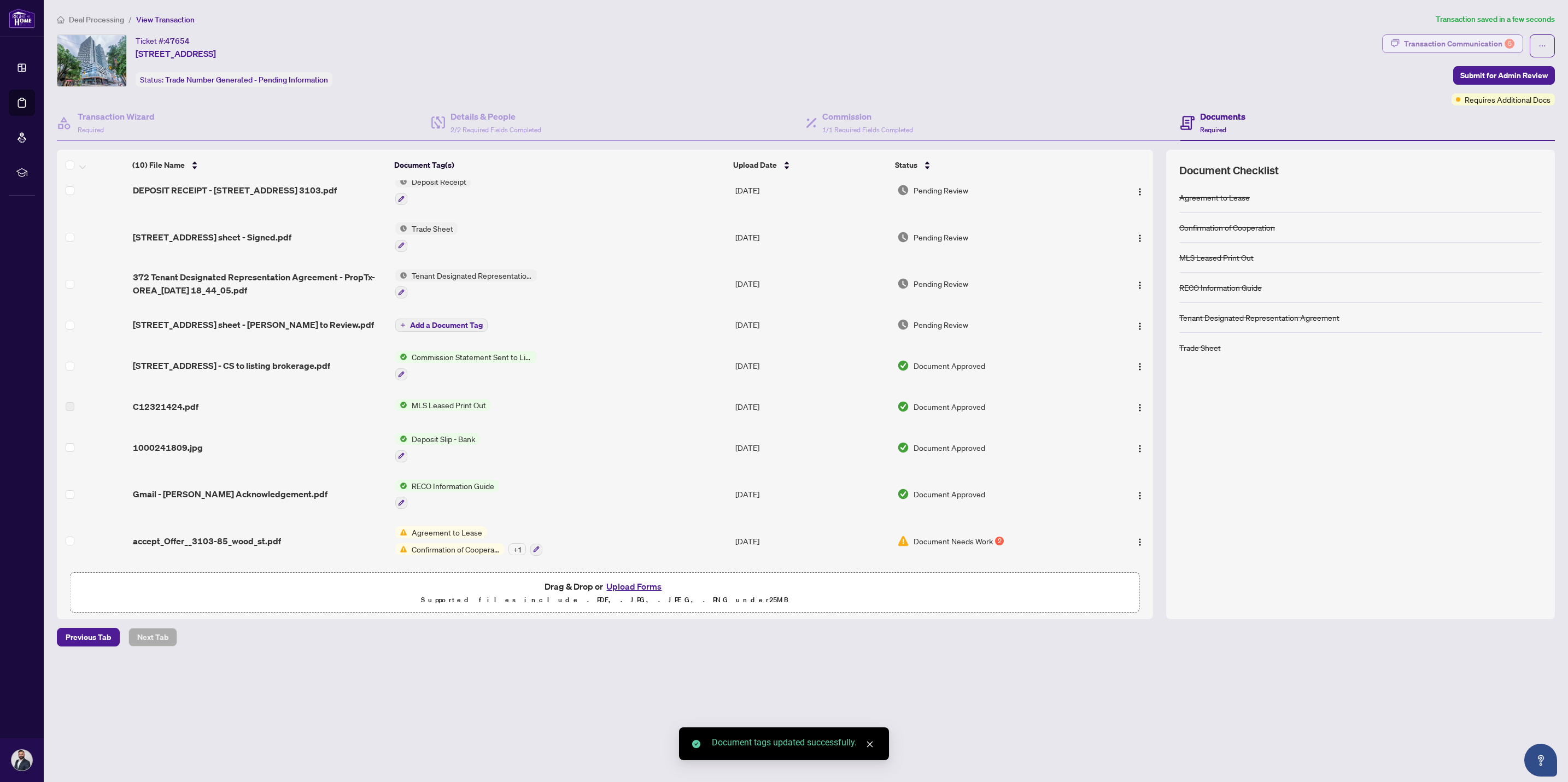
click at [1482, 36] on div "Transaction Communication 5" at bounding box center [1459, 44] width 111 height 17
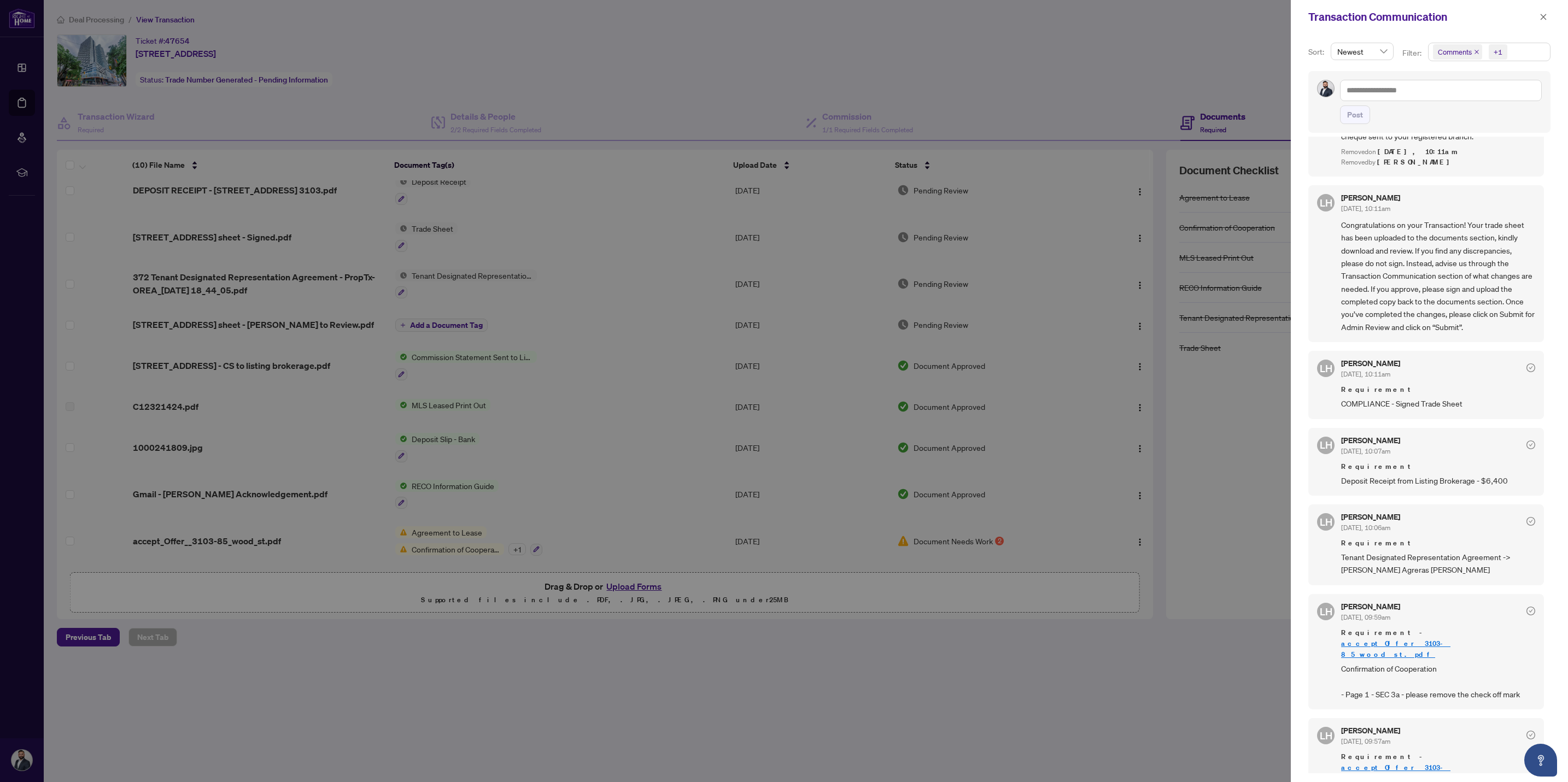
scroll to position [151, 0]
